Goal: Information Seeking & Learning: Learn about a topic

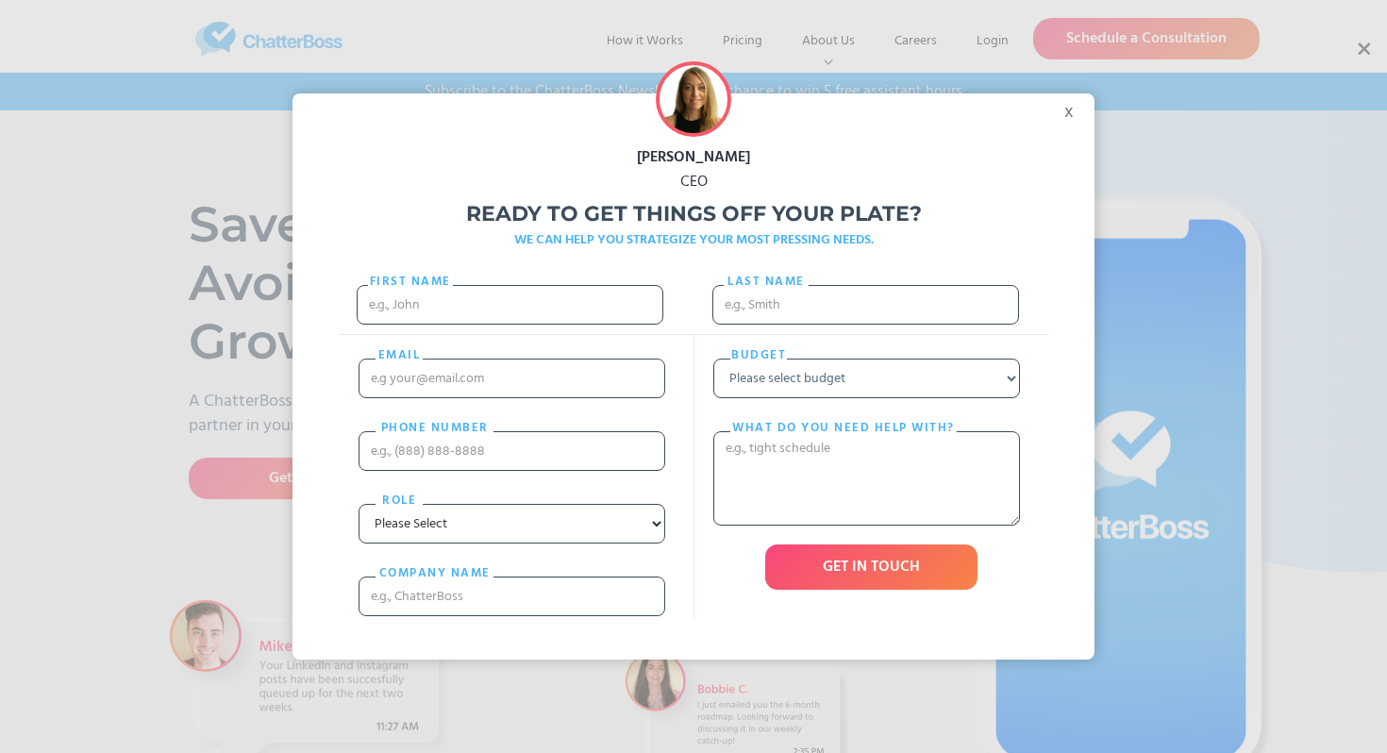
click at [1072, 107] on div "x" at bounding box center [1073, 107] width 42 height 28
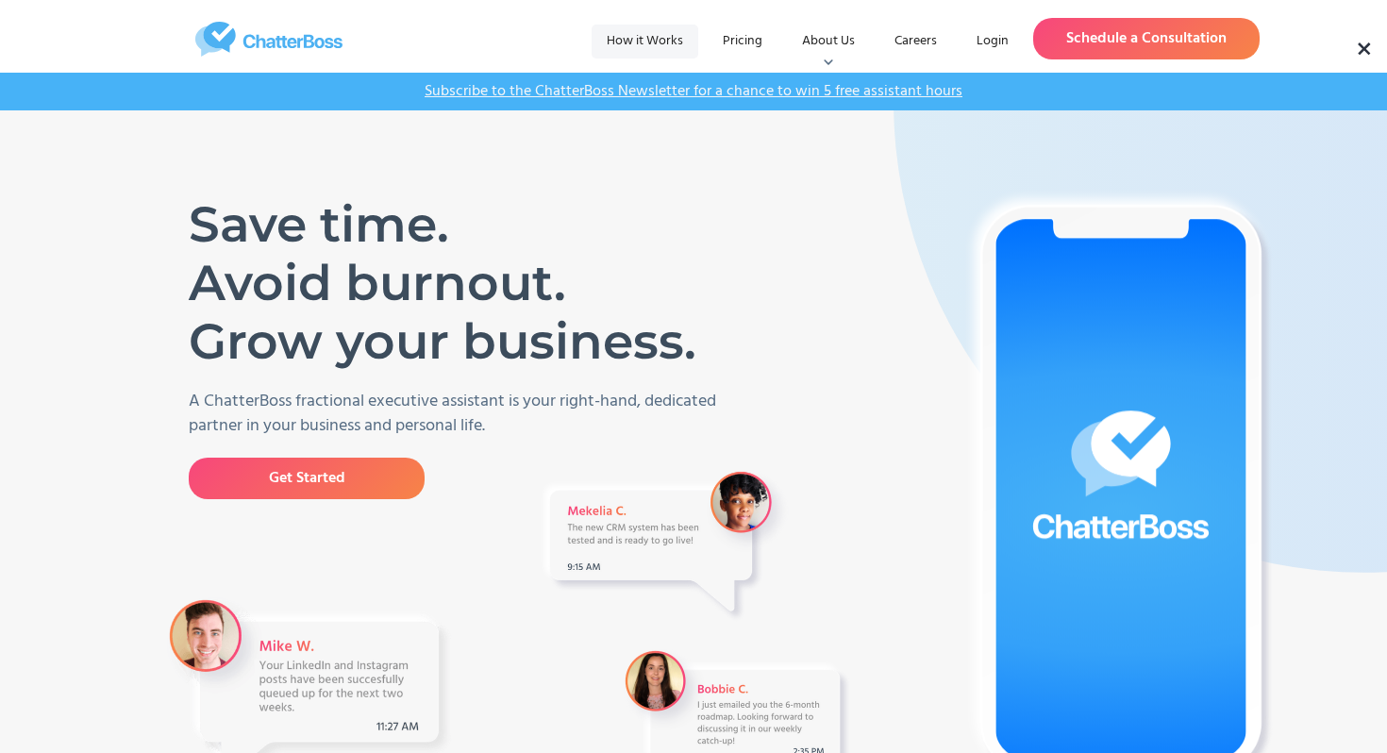
click at [647, 37] on link "How it Works" at bounding box center [645, 42] width 107 height 34
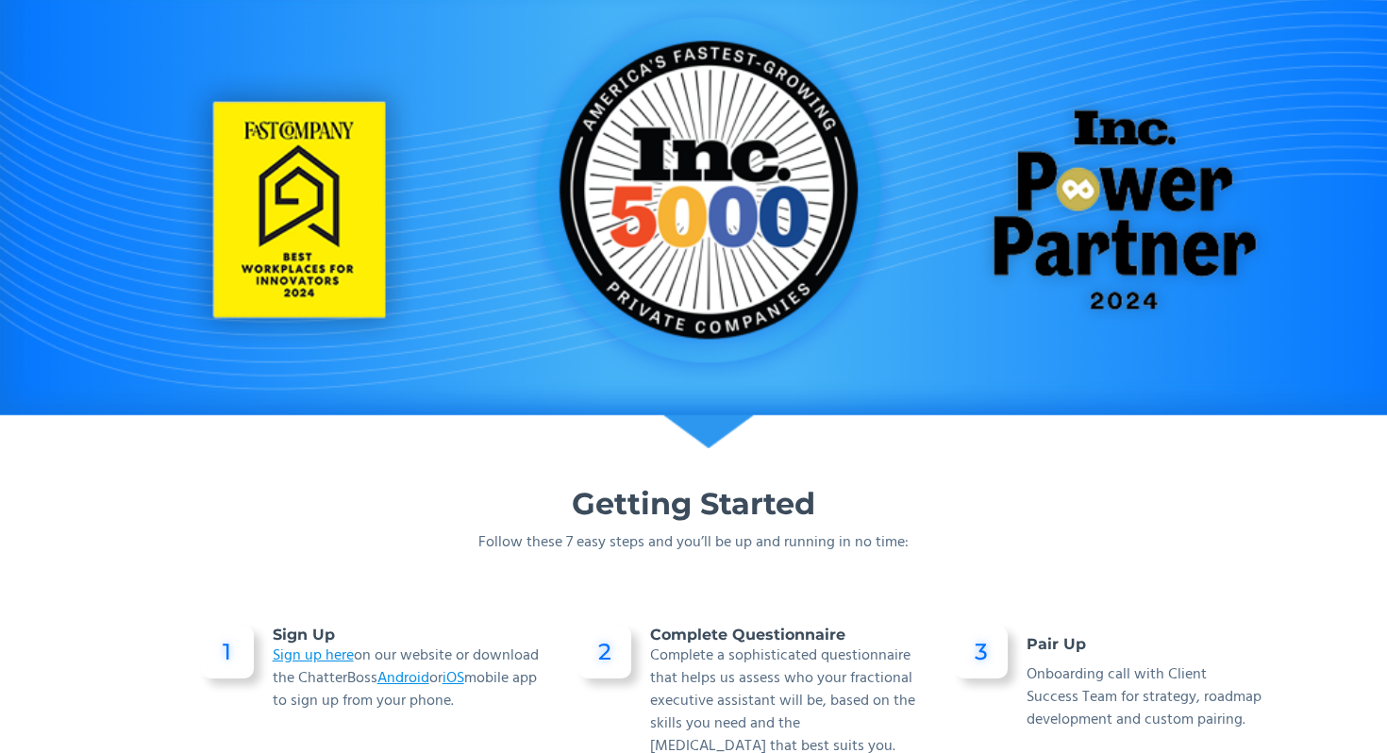
scroll to position [841, 0]
